Goal: Task Accomplishment & Management: Use online tool/utility

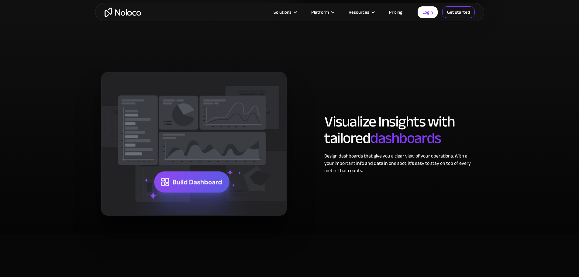
click at [469, 10] on link "Get started" at bounding box center [458, 12] width 33 height 12
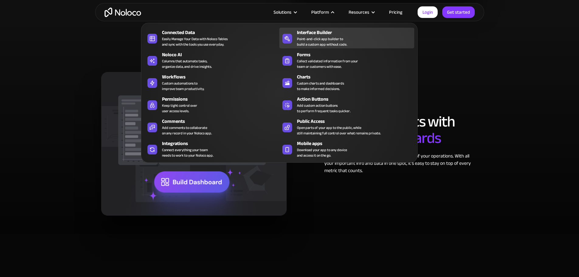
click at [312, 40] on div "Point-and-click app builder to build a custom app without code." at bounding box center [322, 41] width 50 height 11
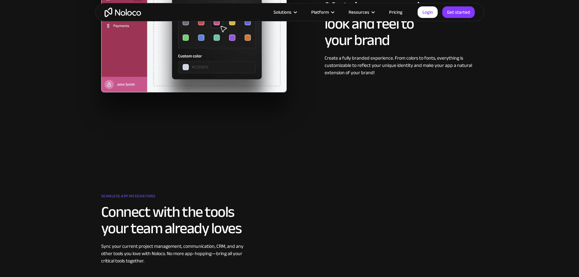
scroll to position [652, 0]
